Goal: Task Accomplishment & Management: Manage account settings

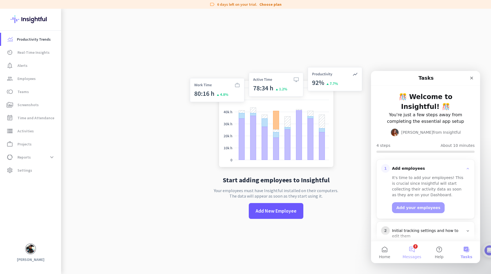
click at [415, 253] on button "2 Messages" at bounding box center [411, 252] width 27 height 22
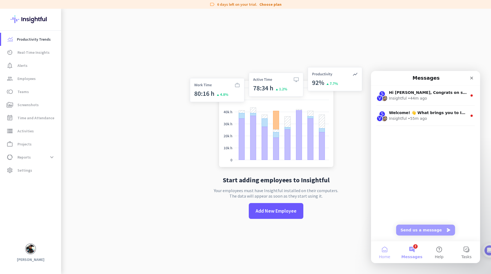
click at [384, 254] on button "Home" at bounding box center [384, 252] width 27 height 22
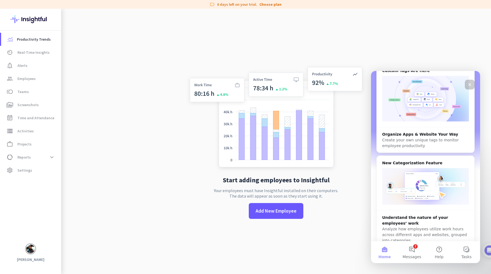
scroll to position [154, 0]
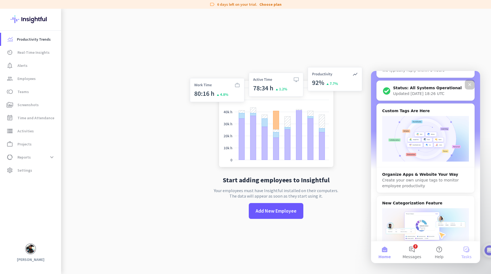
click at [464, 248] on button "Tasks" at bounding box center [466, 252] width 27 height 22
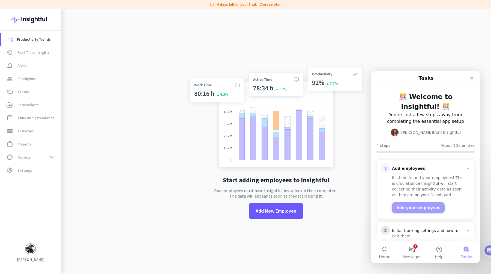
click at [421, 202] on button "Add your employees" at bounding box center [418, 207] width 53 height 11
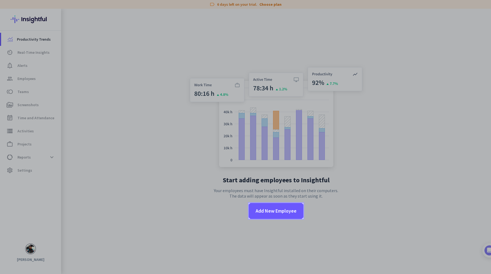
scroll to position [0, 0]
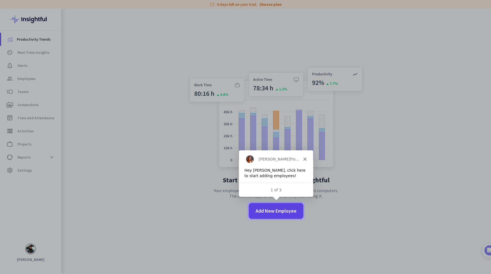
click at [281, 211] on span "Add New Employee" at bounding box center [275, 210] width 41 height 7
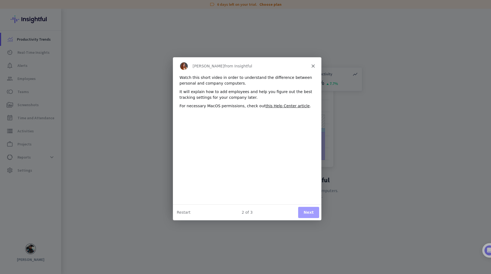
click at [308, 213] on button "Next" at bounding box center [308, 211] width 21 height 11
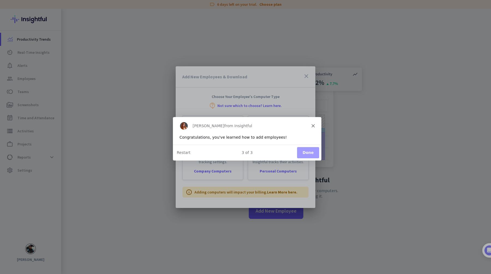
click at [304, 152] on button "Done" at bounding box center [308, 151] width 22 height 11
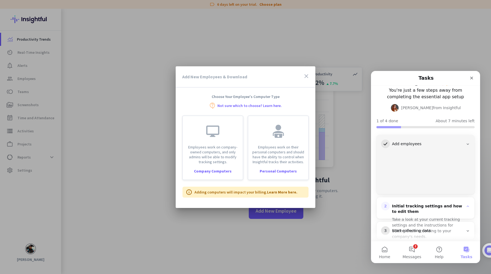
scroll to position [42, 0]
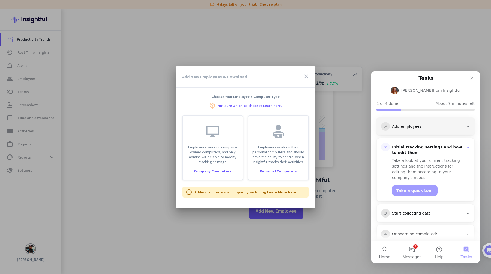
click at [411, 122] on div "1 Add employees" at bounding box center [425, 126] width 89 height 9
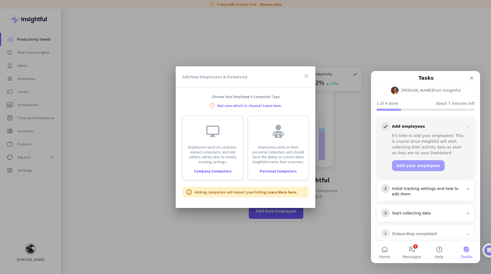
click at [412, 133] on div "It's time to add your employees! This is crucial since Insightful will start co…" at bounding box center [429, 144] width 74 height 23
click at [417, 160] on button "Add your employees" at bounding box center [418, 165] width 53 height 11
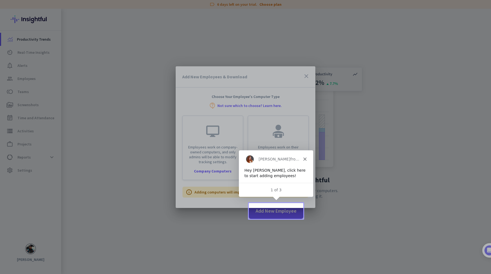
scroll to position [0, 0]
click at [276, 212] on div at bounding box center [245, 137] width 491 height 274
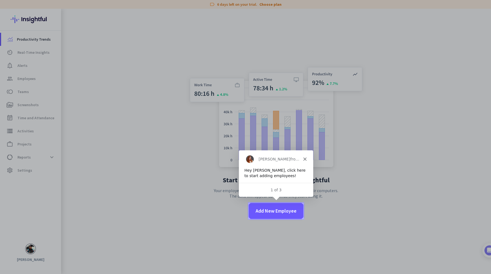
click at [276, 212] on span "Add New Employee" at bounding box center [275, 210] width 41 height 7
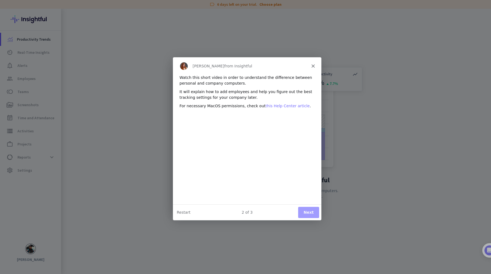
click at [272, 105] on link "this Help Center article" at bounding box center [287, 105] width 44 height 4
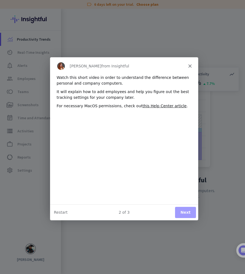
click at [189, 67] on polygon "Close" at bounding box center [189, 65] width 3 height 3
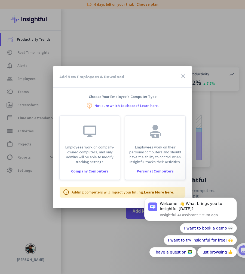
click at [185, 76] on icon "close" at bounding box center [183, 76] width 7 height 7
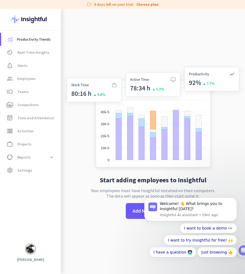
click at [29, 251] on img at bounding box center [30, 248] width 9 height 9
click at [28, 168] on div at bounding box center [122, 137] width 245 height 274
click at [26, 171] on span "Settings" at bounding box center [24, 170] width 15 height 7
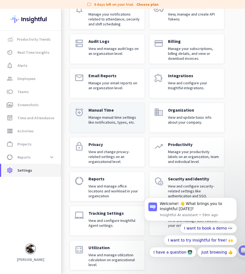
scroll to position [57, 0]
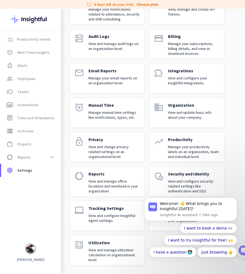
click at [122, 221] on p "View and configure Insightful Agent settings." at bounding box center [115, 218] width 52 height 10
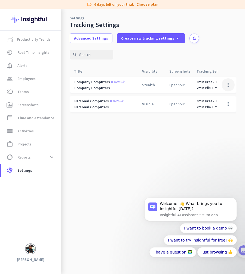
click at [227, 87] on span at bounding box center [228, 84] width 13 height 13
click at [209, 63] on div at bounding box center [122, 137] width 245 height 274
click at [38, 159] on span "data_usage Reports expand_more" at bounding box center [30, 157] width 51 height 10
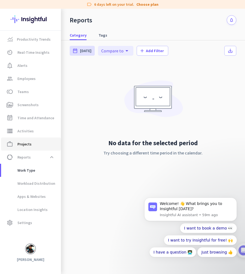
click at [34, 144] on span "work_outline Projects" at bounding box center [30, 144] width 51 height 7
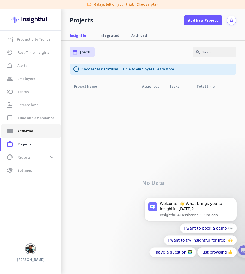
click at [34, 132] on span "storage Activities" at bounding box center [30, 131] width 51 height 7
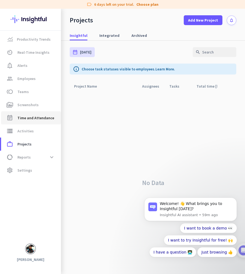
click at [35, 116] on span "Time and Attendance" at bounding box center [35, 117] width 37 height 7
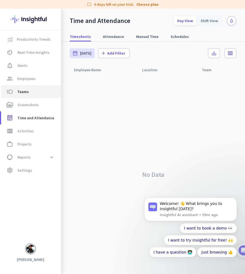
click at [31, 89] on span "toll Teams" at bounding box center [30, 91] width 51 height 7
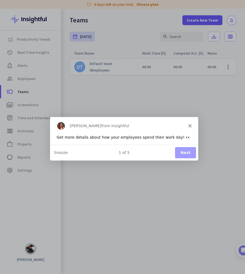
click at [190, 125] on polygon "Close" at bounding box center [189, 124] width 3 height 3
